Goal: Book appointment/travel/reservation

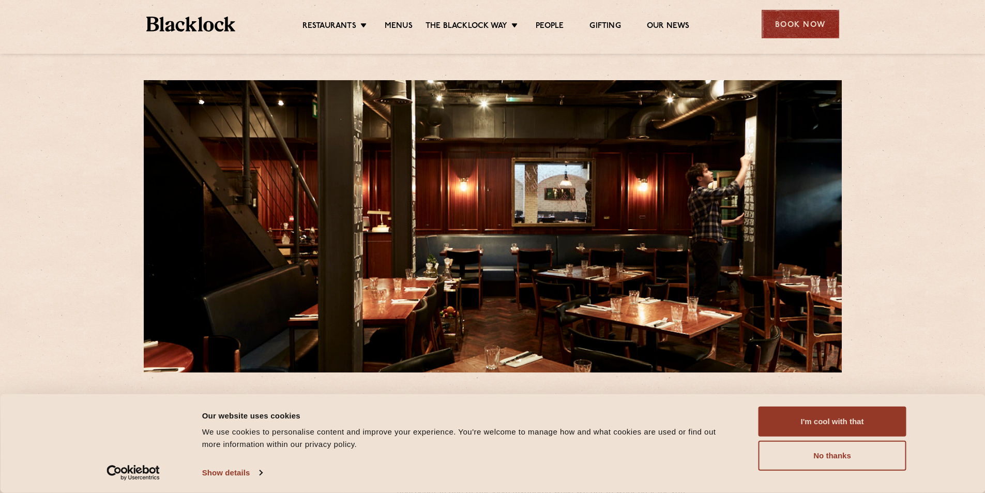
click at [790, 24] on div "Book Now" at bounding box center [801, 24] width 78 height 28
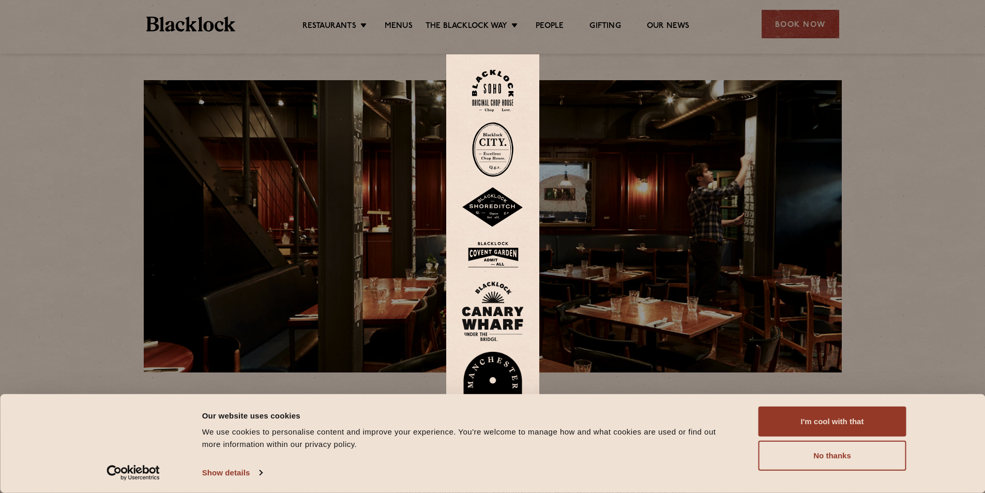
click at [494, 84] on img at bounding box center [492, 91] width 41 height 42
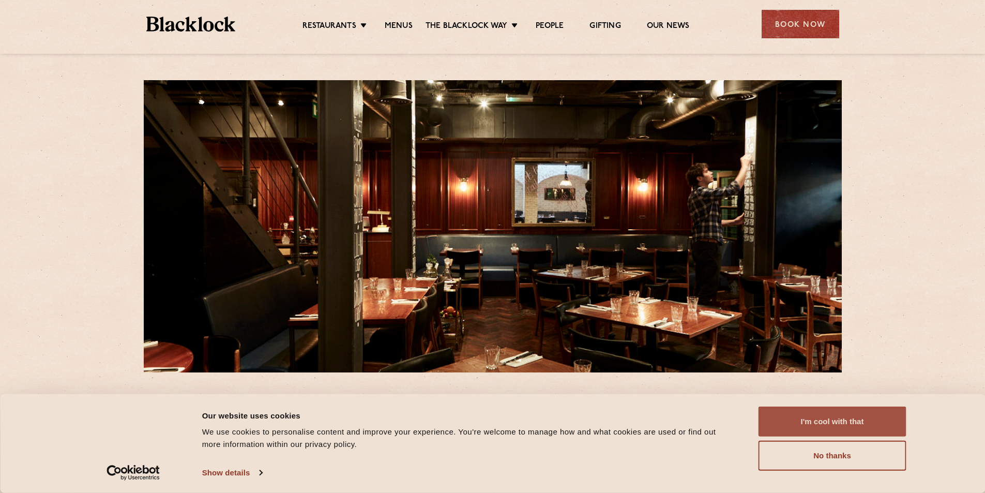
click at [852, 420] on button "I'm cool with that" at bounding box center [832, 421] width 148 height 30
